Goal: Task Accomplishment & Management: Complete application form

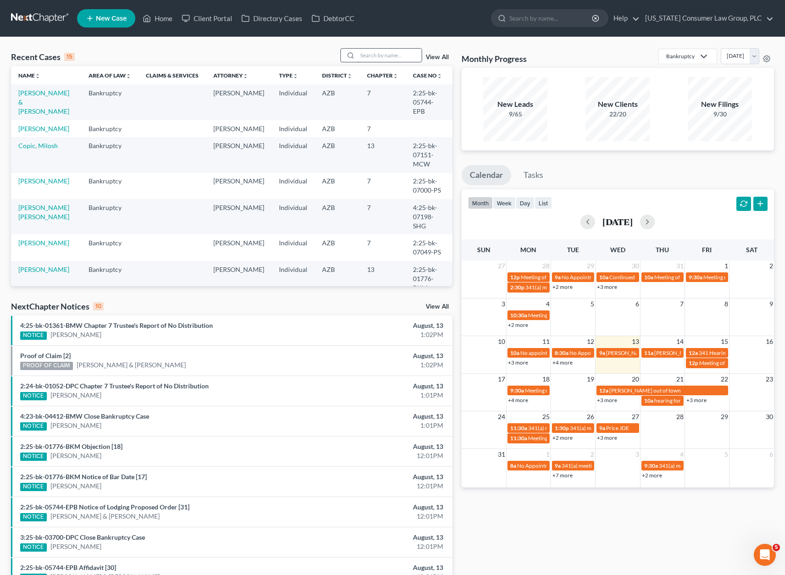
click at [367, 56] on input "search" at bounding box center [389, 55] width 64 height 13
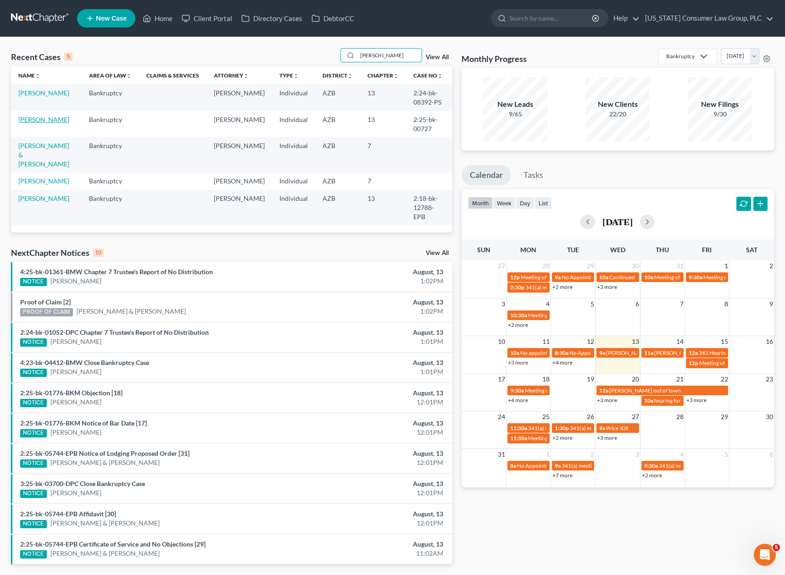
type input "[PERSON_NAME]"
click at [42, 117] on link "[PERSON_NAME]" at bounding box center [43, 120] width 51 height 8
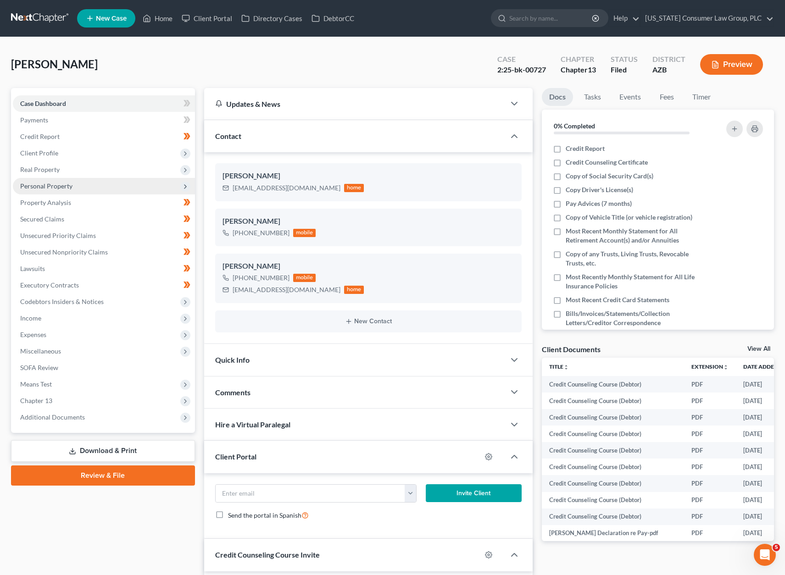
click at [64, 183] on span "Personal Property" at bounding box center [46, 186] width 52 height 8
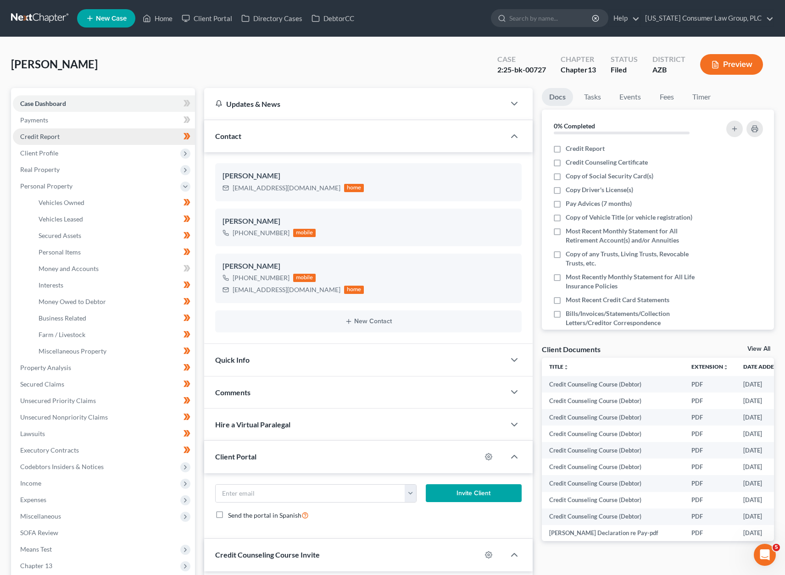
click at [49, 134] on span "Credit Report" at bounding box center [39, 137] width 39 height 8
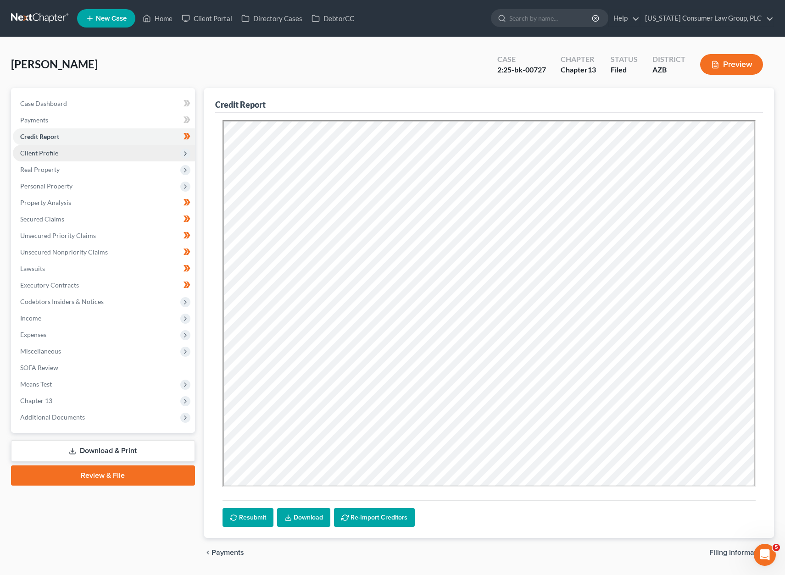
click at [44, 155] on span "Client Profile" at bounding box center [39, 153] width 38 height 8
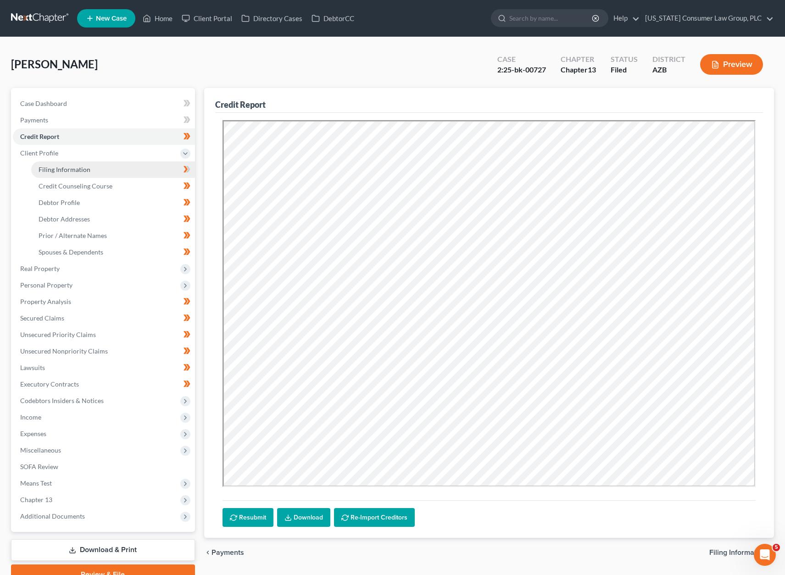
click at [56, 166] on span "Filing Information" at bounding box center [65, 170] width 52 height 8
select select "1"
select select "0"
select select "3"
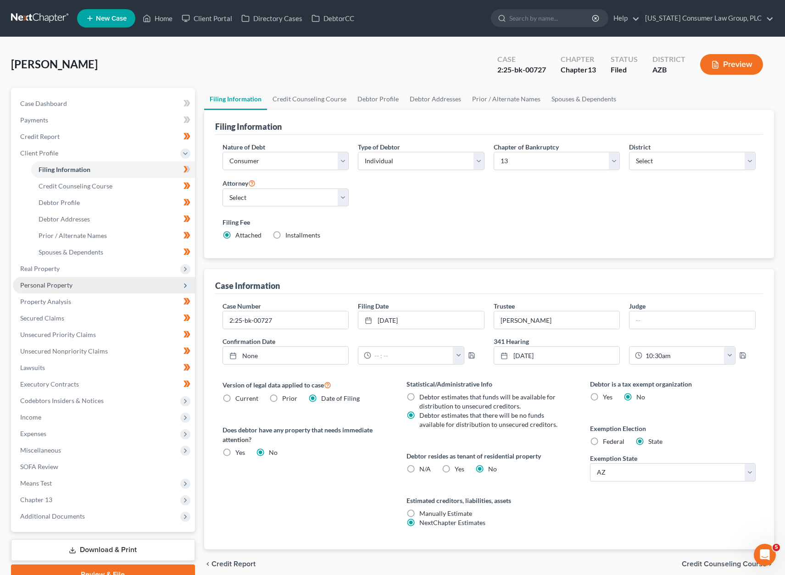
click at [40, 287] on span "Personal Property" at bounding box center [46, 285] width 52 height 8
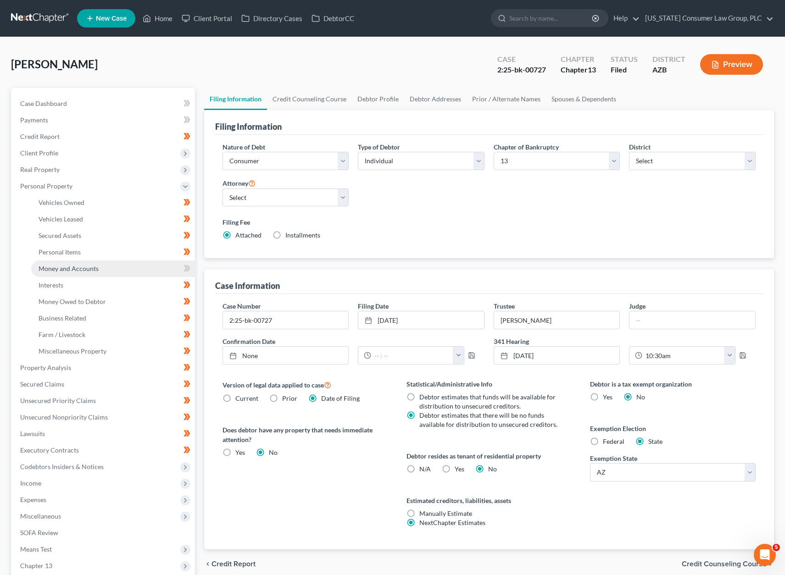
click at [50, 269] on span "Money and Accounts" at bounding box center [69, 269] width 60 height 8
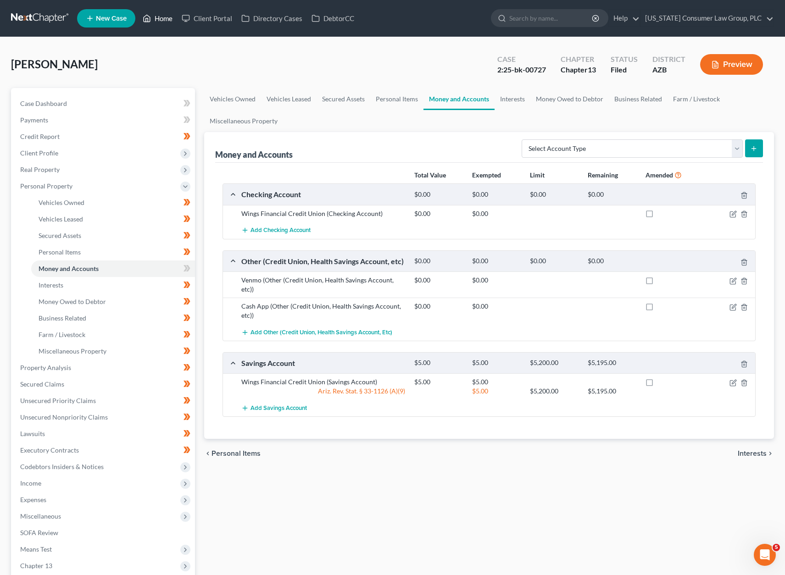
click at [169, 18] on link "Home" at bounding box center [157, 18] width 39 height 17
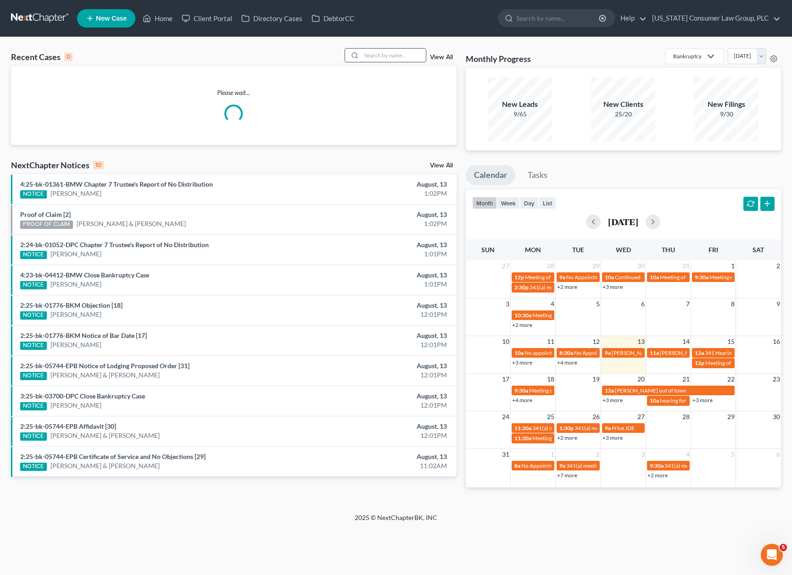
click at [407, 59] on input "search" at bounding box center [393, 55] width 64 height 13
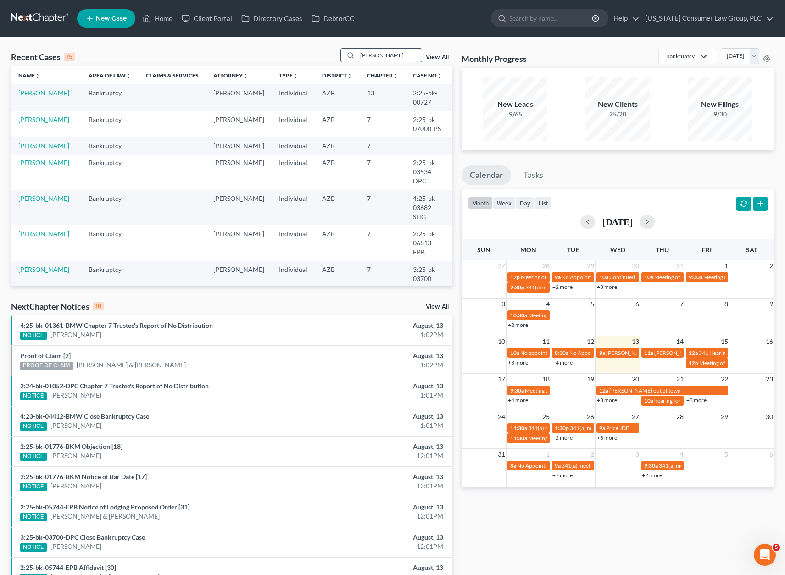
type input "[PERSON_NAME]"
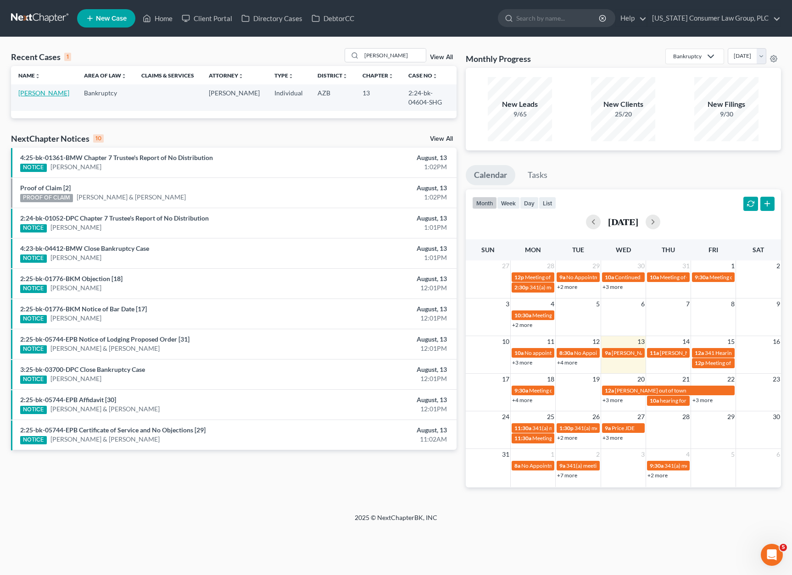
click at [38, 92] on link "[PERSON_NAME]" at bounding box center [43, 93] width 51 height 8
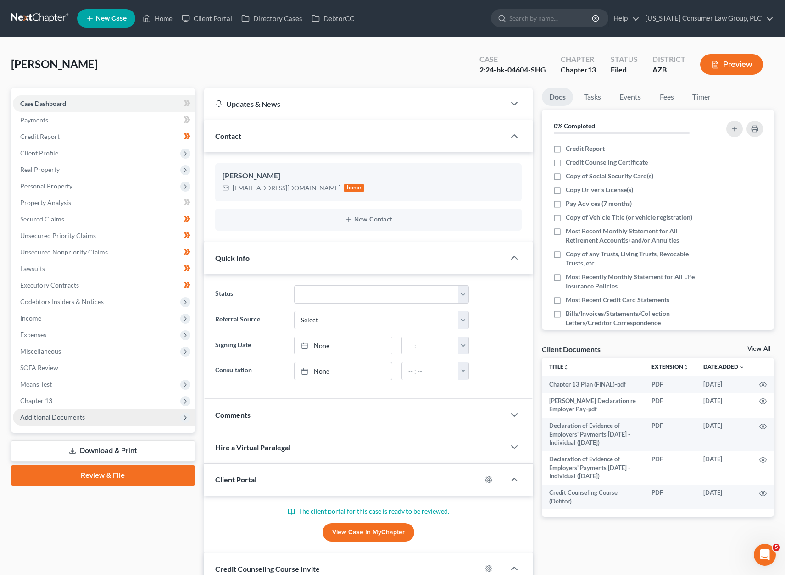
click at [78, 418] on span "Additional Documents" at bounding box center [52, 417] width 65 height 8
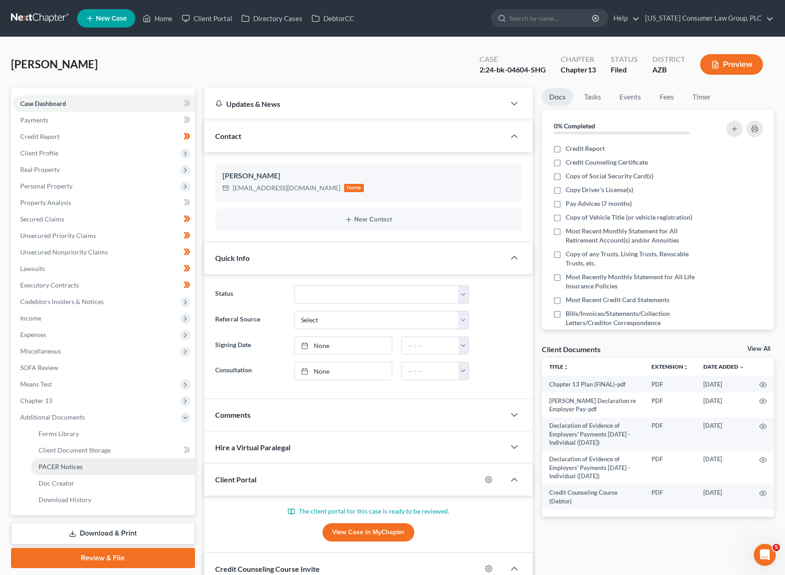
click at [77, 467] on span "PACER Notices" at bounding box center [61, 467] width 44 height 8
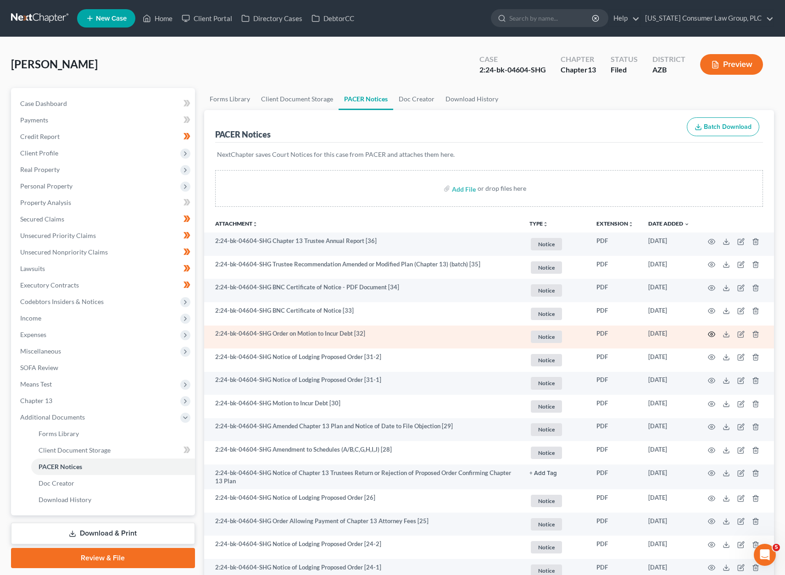
click at [712, 332] on icon "button" at bounding box center [711, 334] width 7 height 5
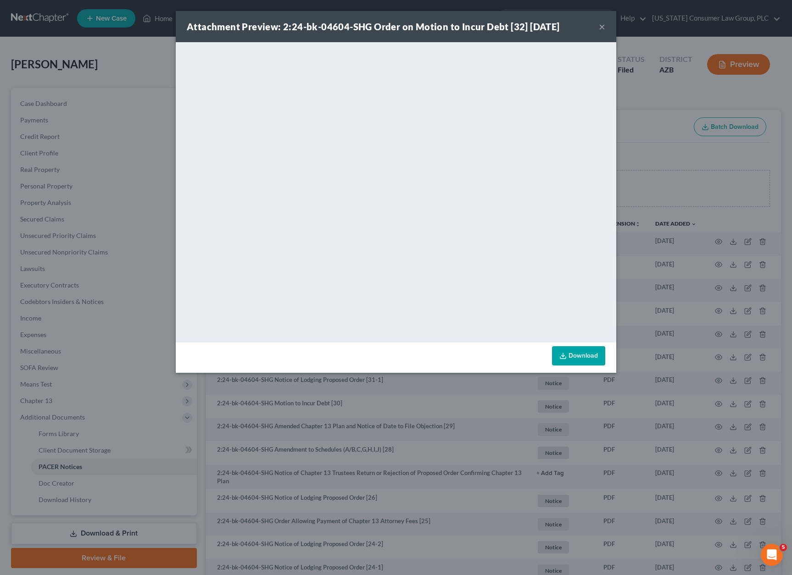
click at [602, 26] on button "×" at bounding box center [602, 26] width 6 height 11
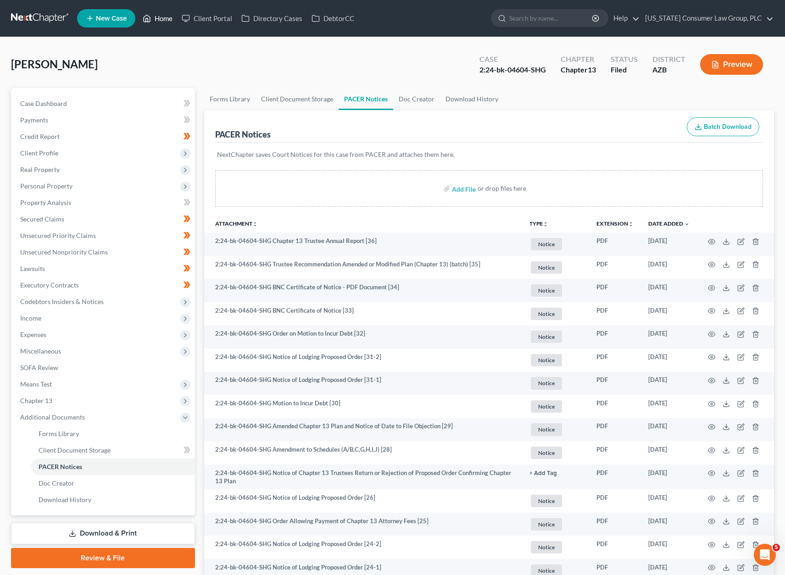
click at [147, 18] on polyline at bounding box center [147, 20] width 2 height 4
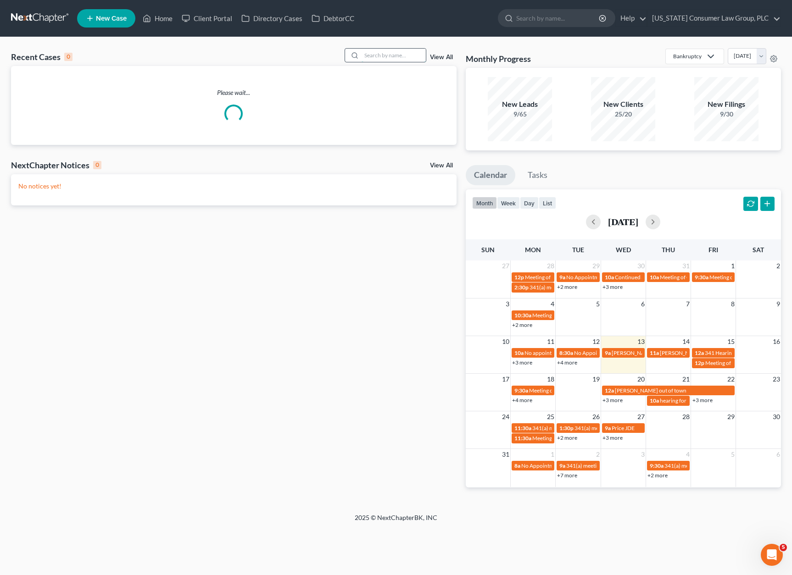
click at [365, 55] on input "search" at bounding box center [393, 55] width 64 height 13
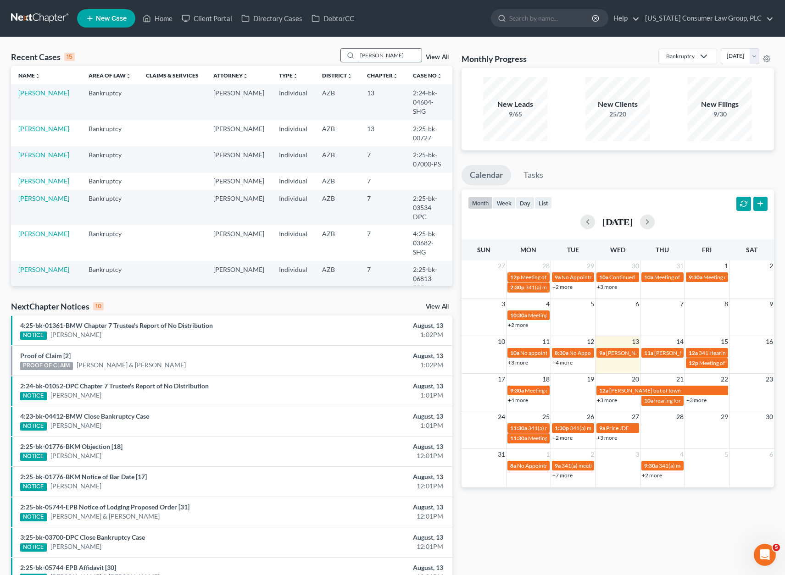
type input "[PERSON_NAME]"
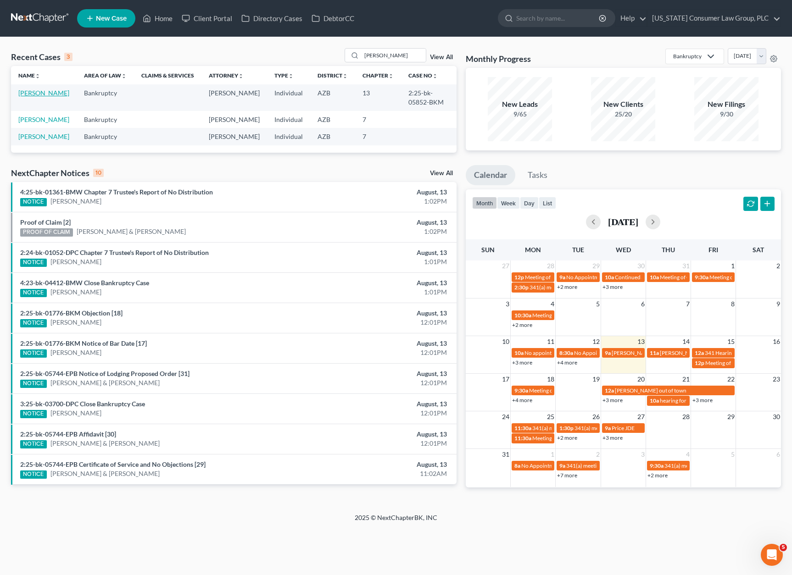
click at [31, 93] on link "[PERSON_NAME]" at bounding box center [43, 93] width 51 height 8
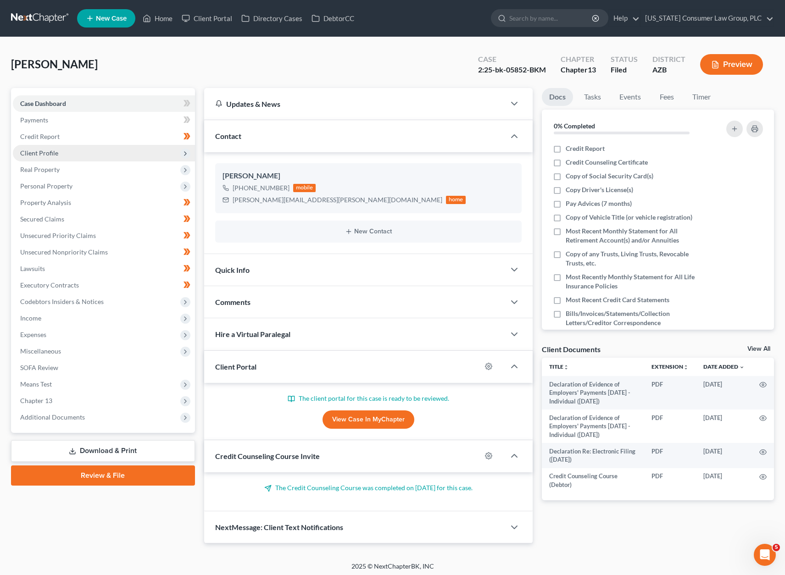
click at [42, 150] on span "Client Profile" at bounding box center [39, 153] width 38 height 8
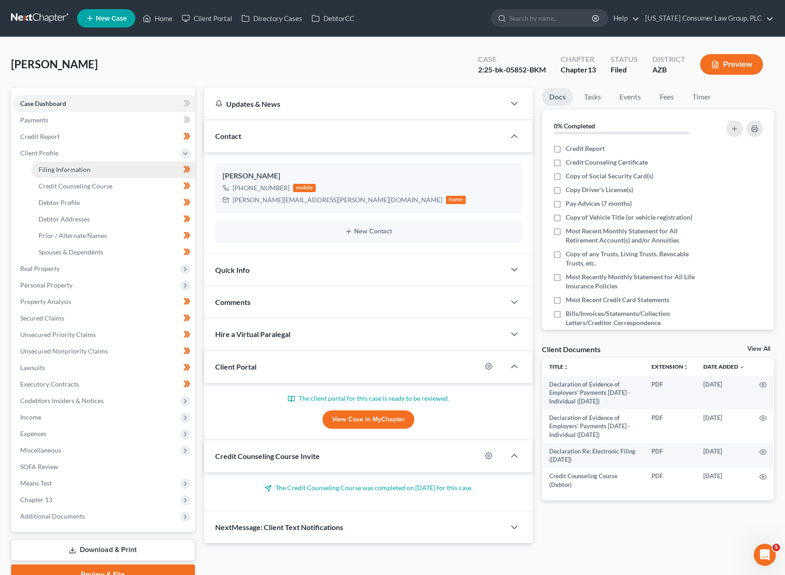
click at [52, 164] on link "Filing Information" at bounding box center [113, 169] width 164 height 17
select select "1"
select select "0"
select select "3"
select select "4"
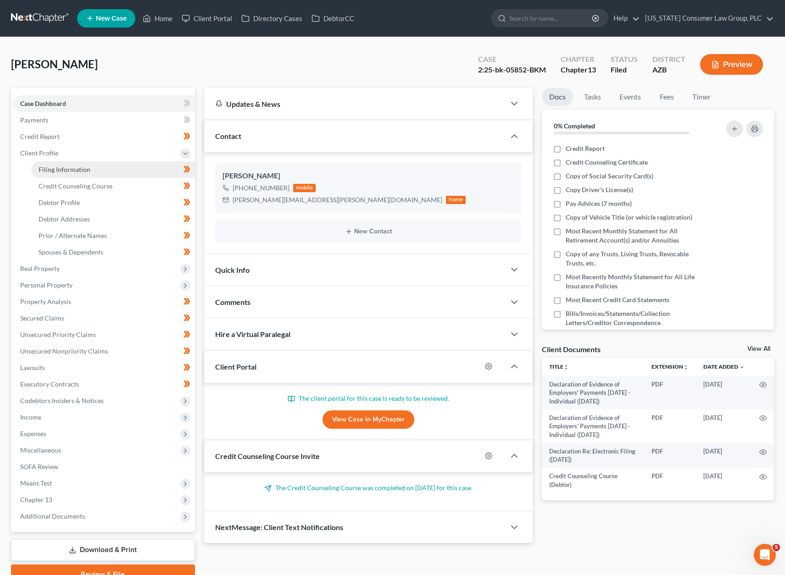
select select "0"
select select "3"
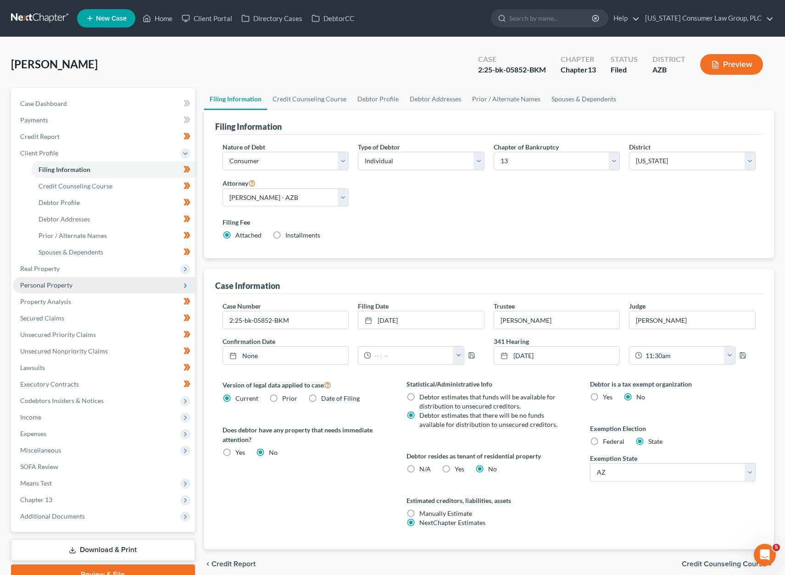
click at [62, 286] on span "Personal Property" at bounding box center [46, 285] width 52 height 8
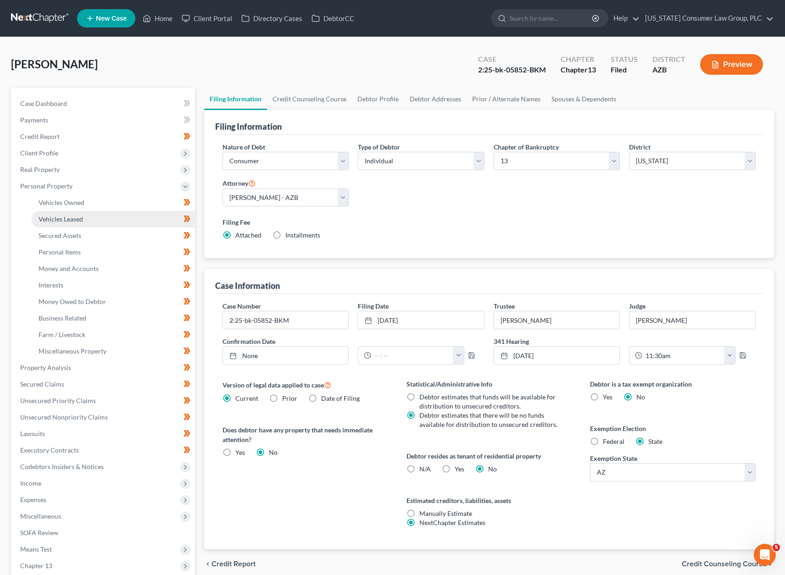
click at [59, 216] on span "Vehicles Leased" at bounding box center [61, 219] width 44 height 8
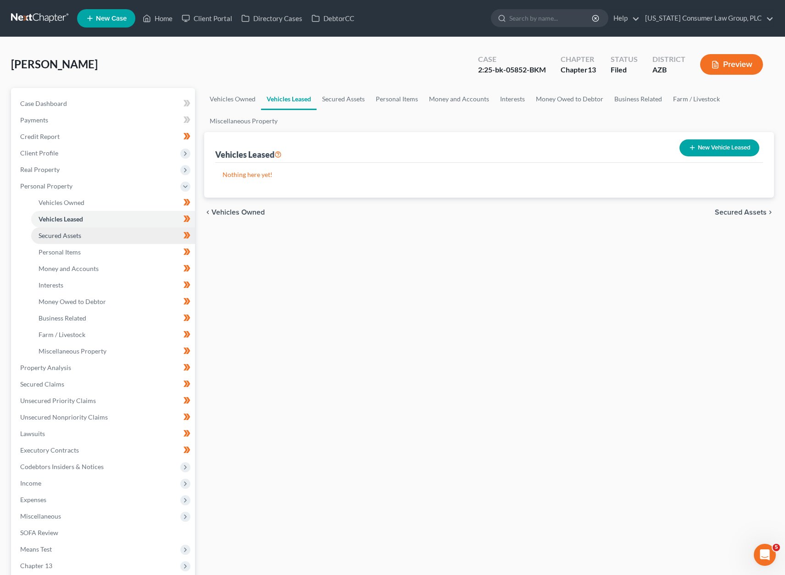
click at [56, 232] on span "Secured Assets" at bounding box center [60, 236] width 43 height 8
click at [60, 203] on span "Vehicles Owned" at bounding box center [62, 203] width 46 height 8
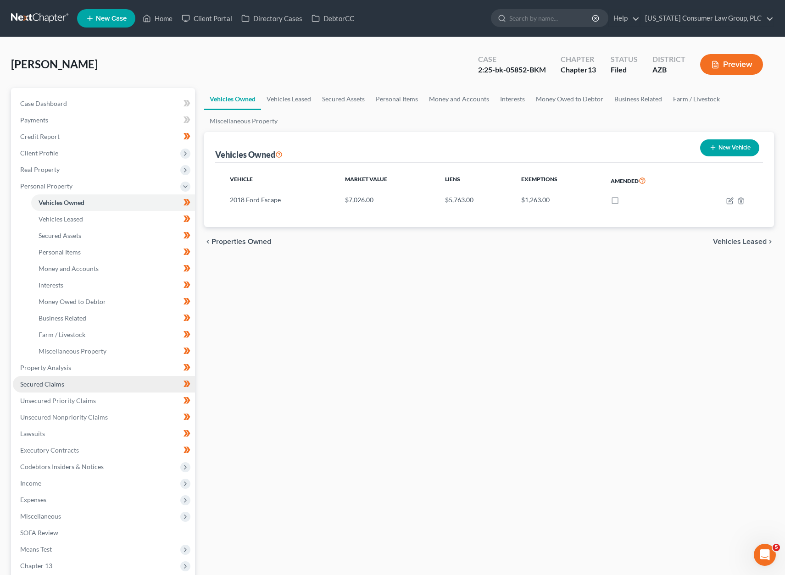
click at [64, 387] on link "Secured Claims" at bounding box center [104, 384] width 182 height 17
